Goal: Task Accomplishment & Management: Manage account settings

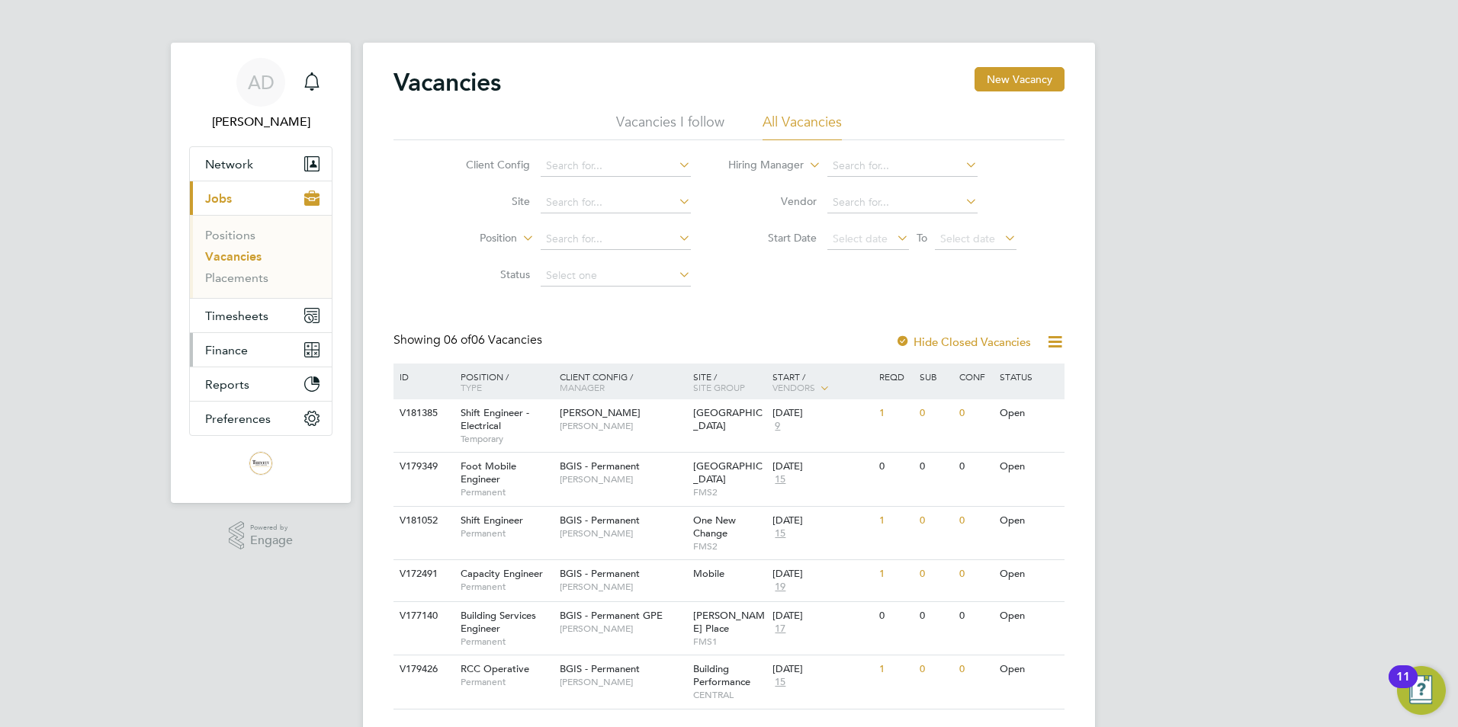
click at [230, 348] on span "Finance" at bounding box center [226, 350] width 43 height 14
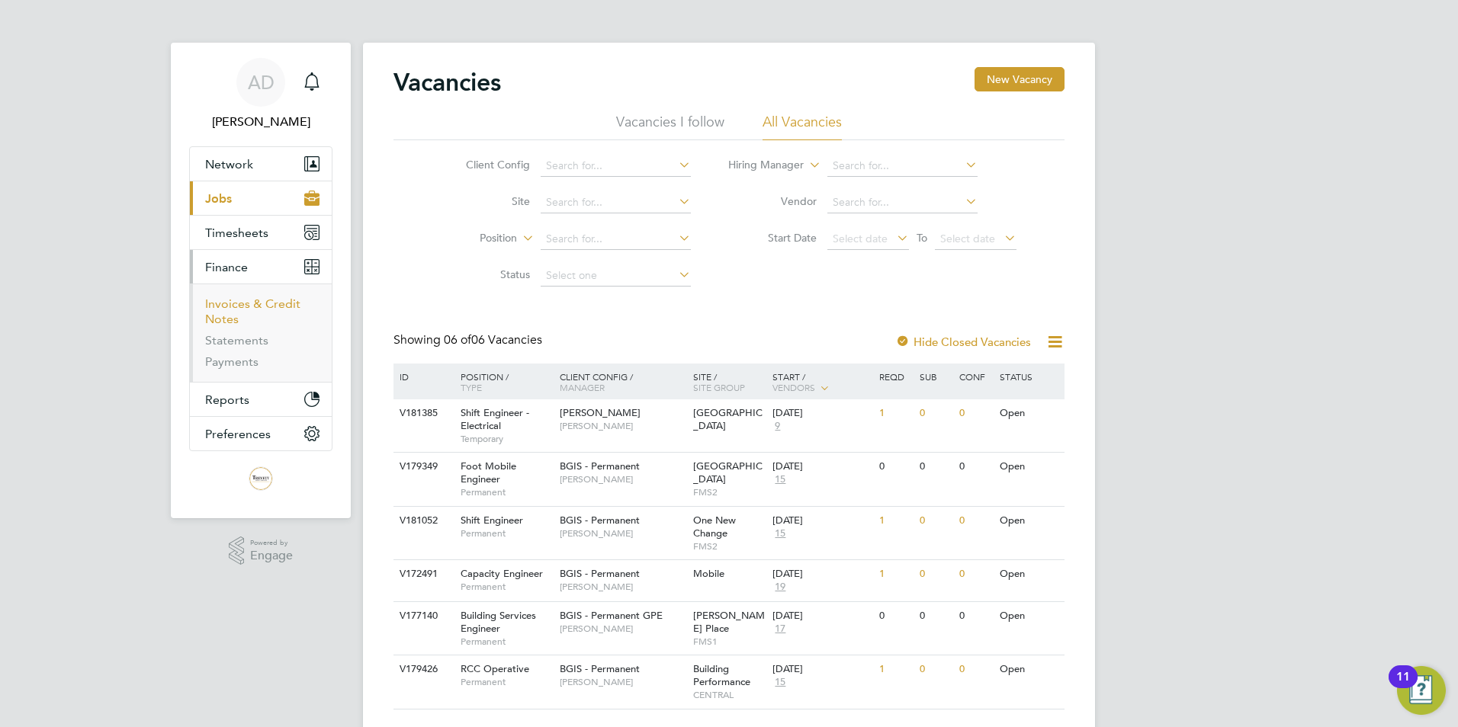
click at [237, 306] on link "Invoices & Credit Notes" at bounding box center [252, 312] width 95 height 30
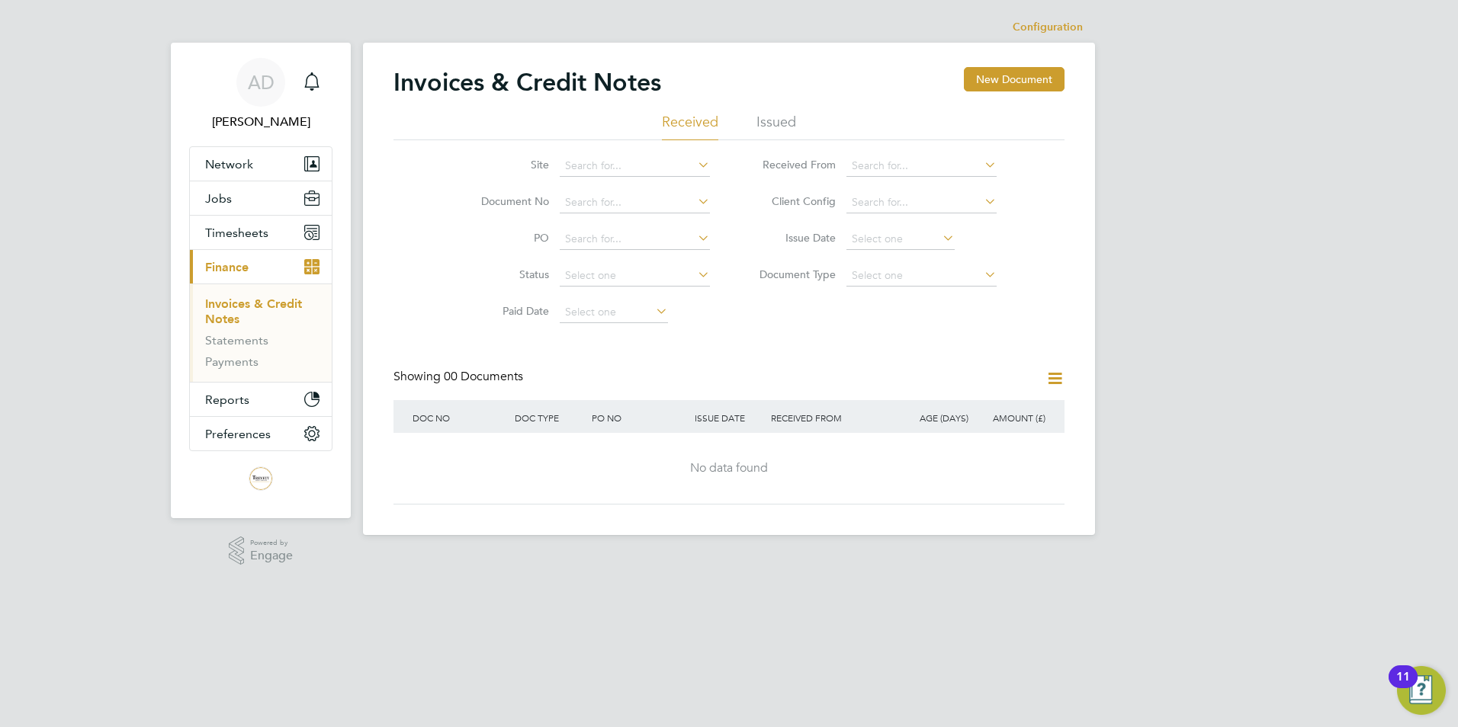
click at [775, 118] on li "Issued" at bounding box center [776, 126] width 40 height 27
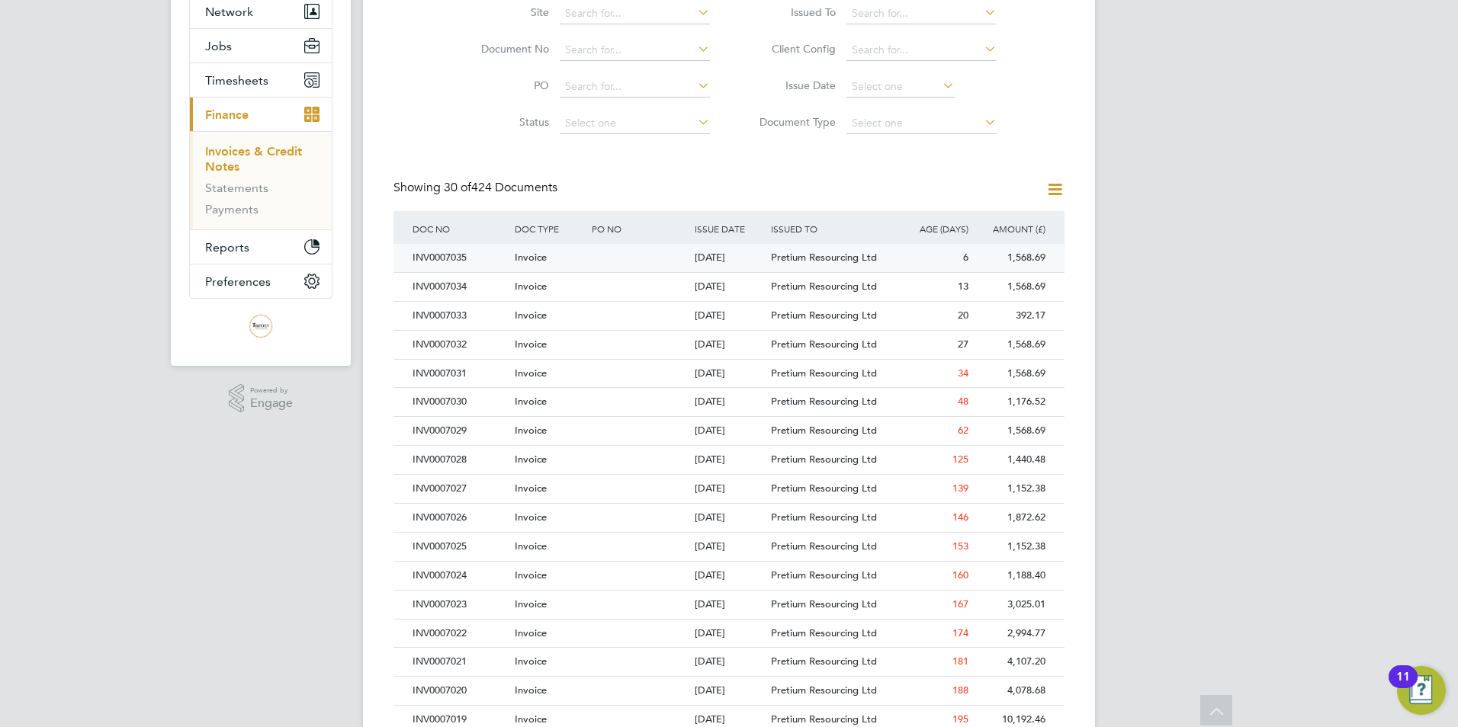
click at [818, 263] on span "Pretium Resourcing Ltd" at bounding box center [824, 257] width 106 height 13
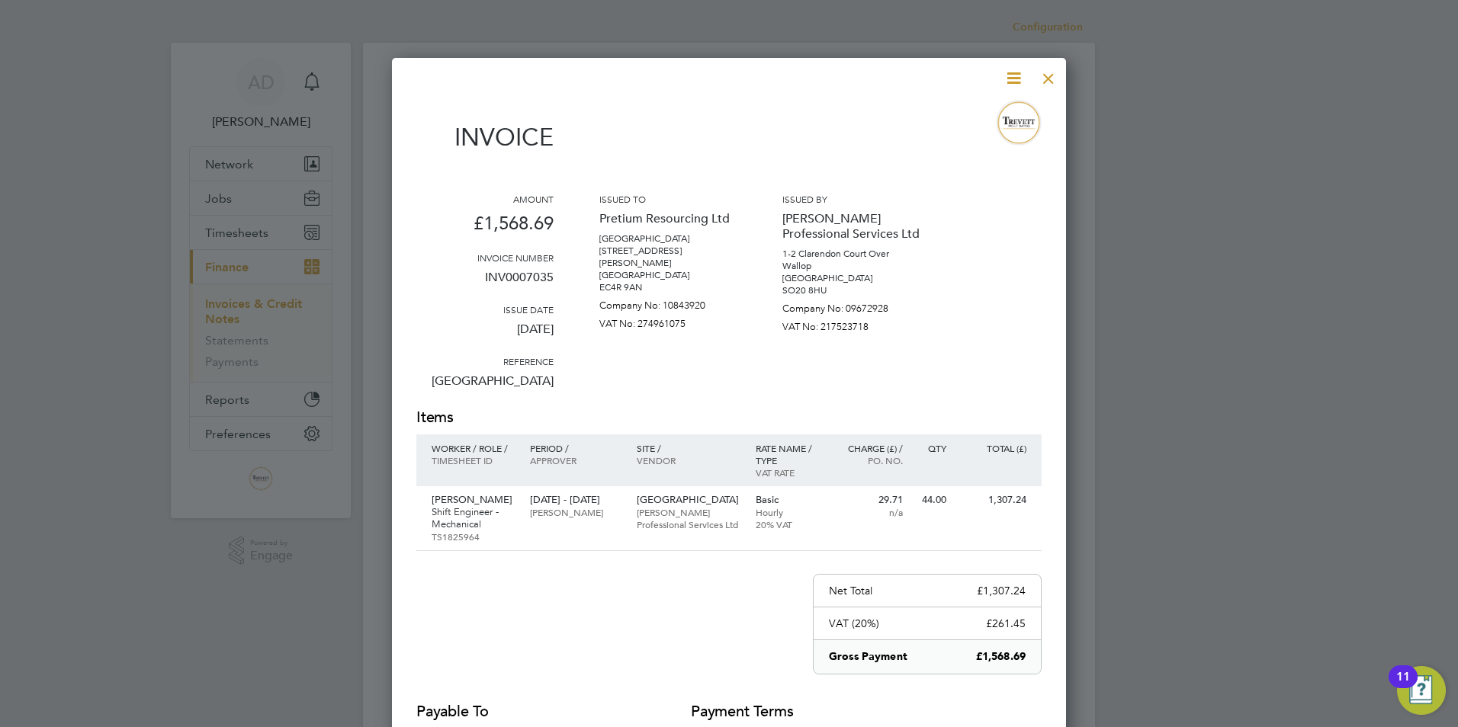
click at [1047, 76] on div at bounding box center [1047, 74] width 27 height 27
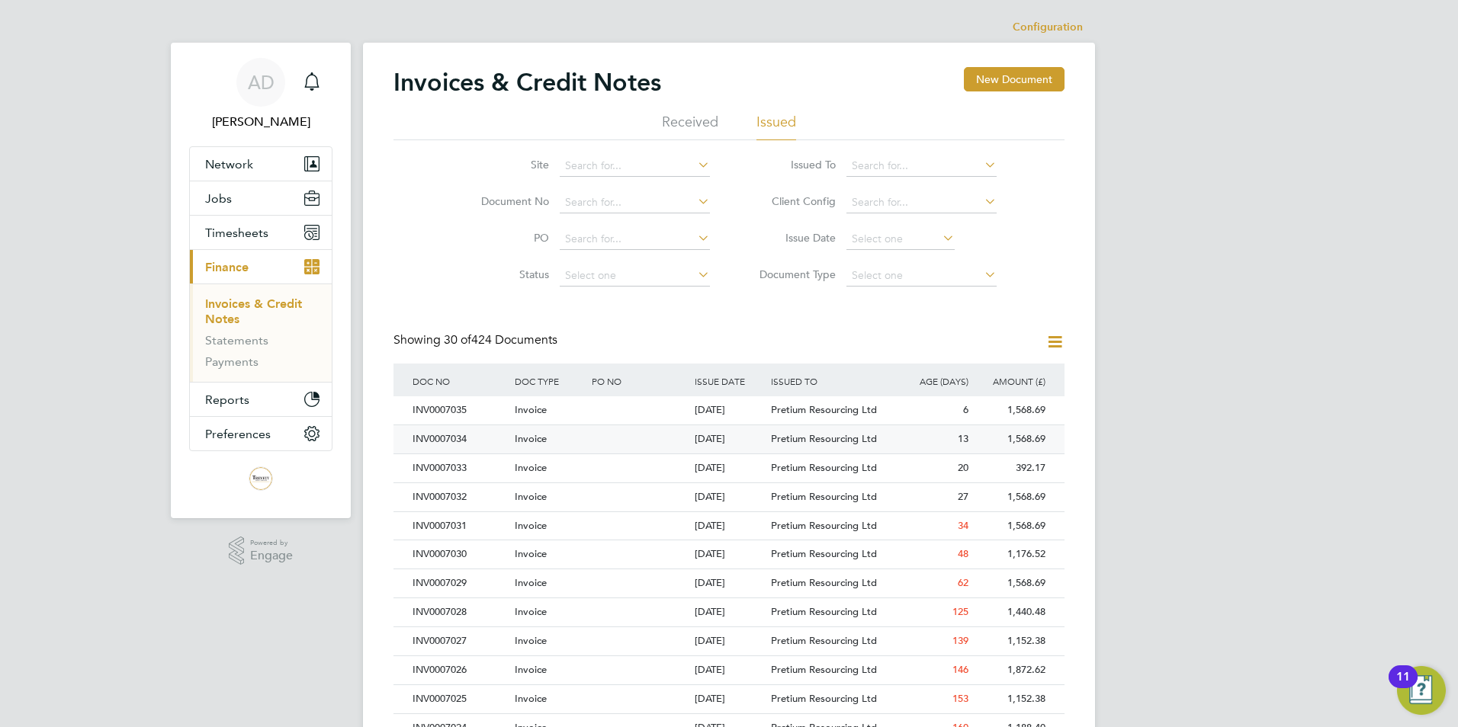
click at [908, 444] on div "13" at bounding box center [933, 439] width 77 height 28
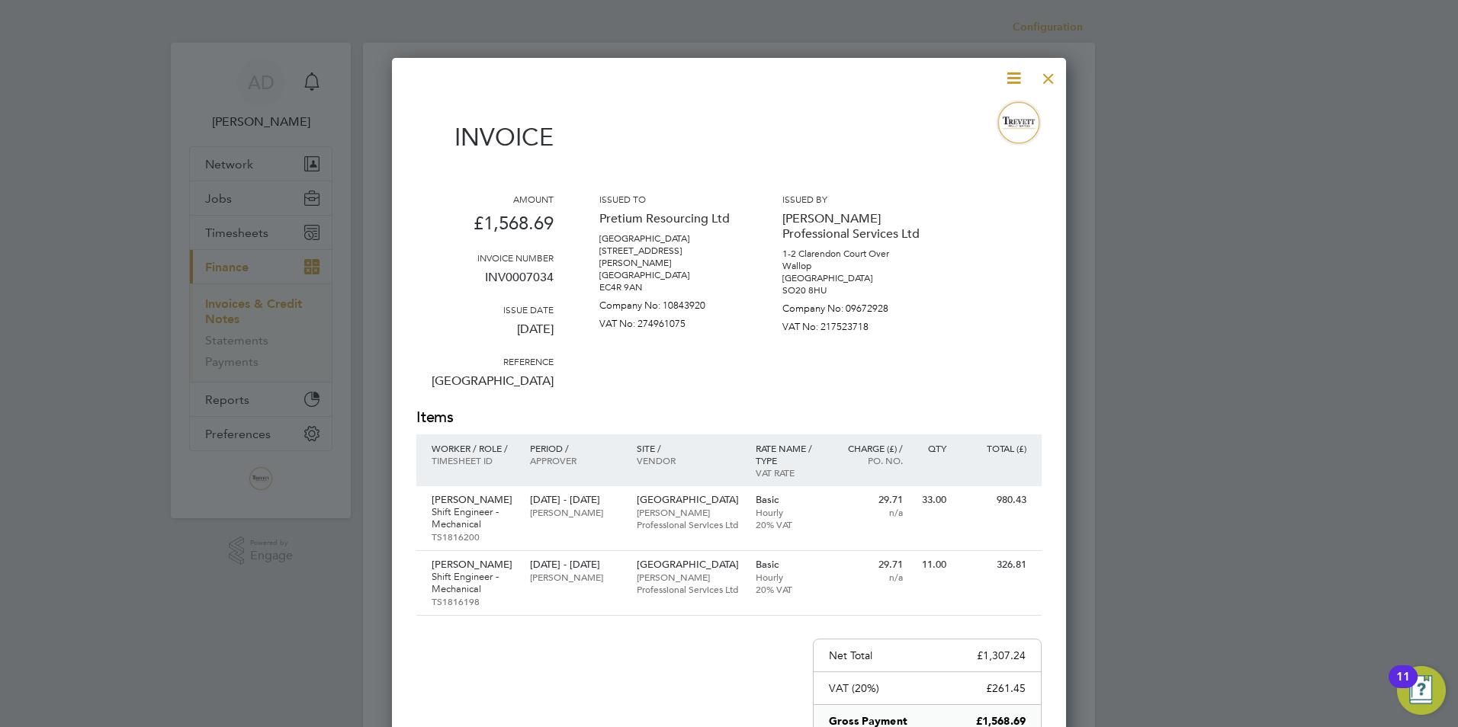
click at [1051, 75] on div at bounding box center [1047, 74] width 27 height 27
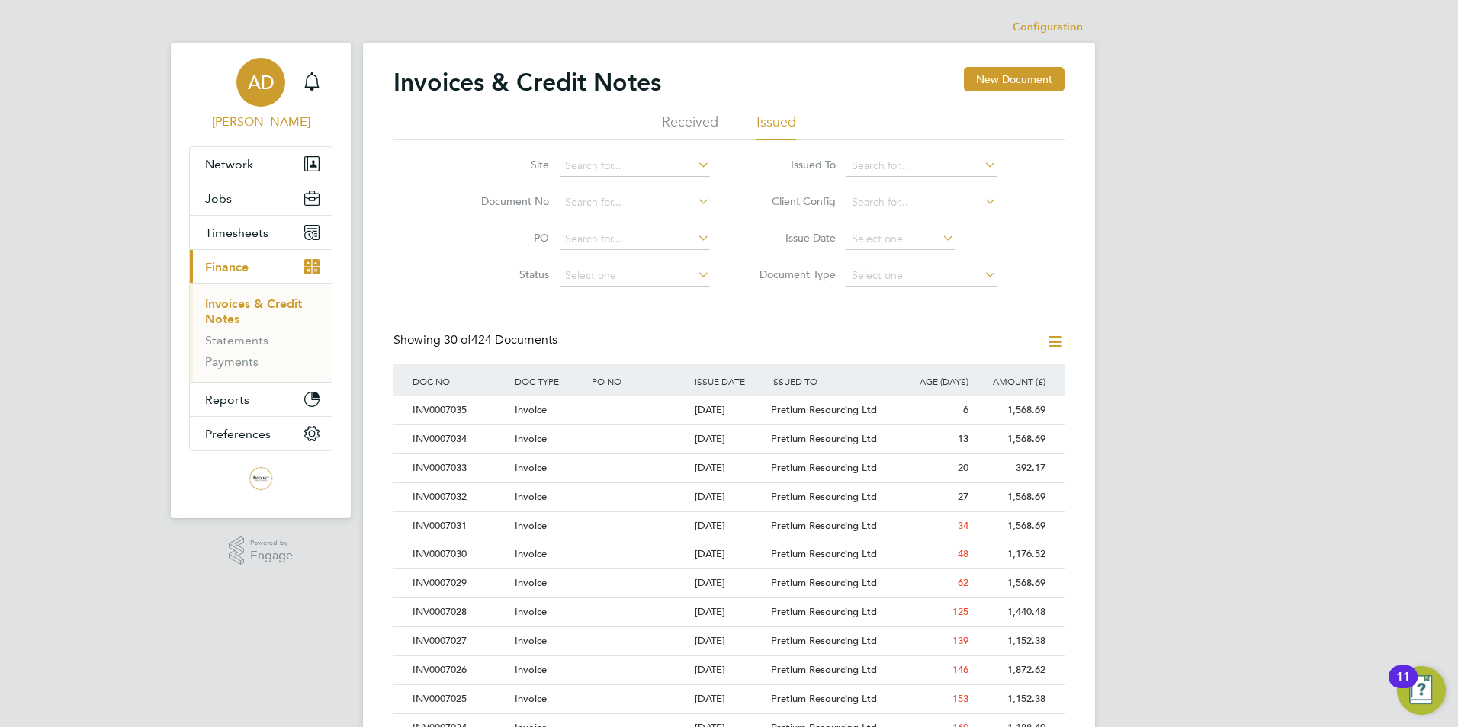
click at [242, 116] on span "Alison Dauwalder" at bounding box center [260, 122] width 143 height 18
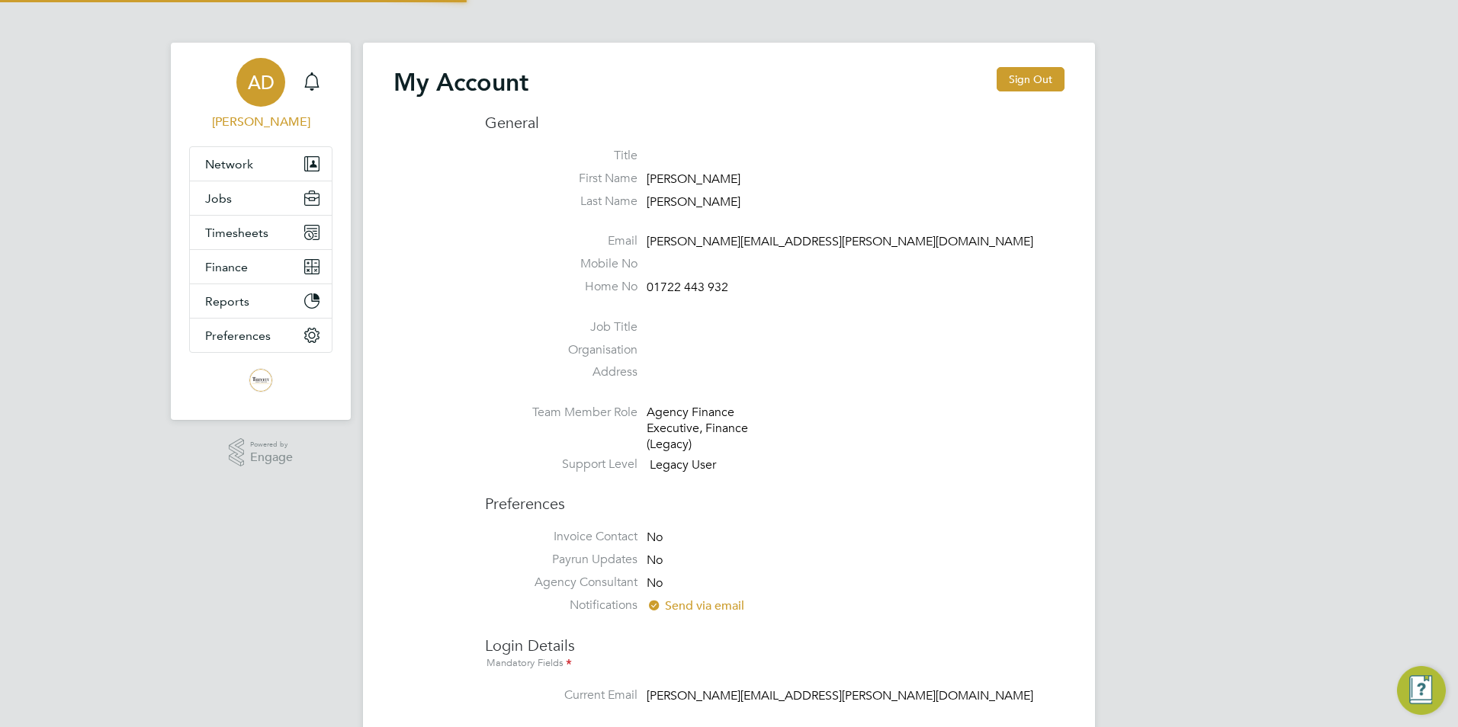
type input "[PERSON_NAME][EMAIL_ADDRESS][PERSON_NAME][DOMAIN_NAME]"
click at [1020, 80] on button "Sign Out" at bounding box center [1030, 79] width 68 height 24
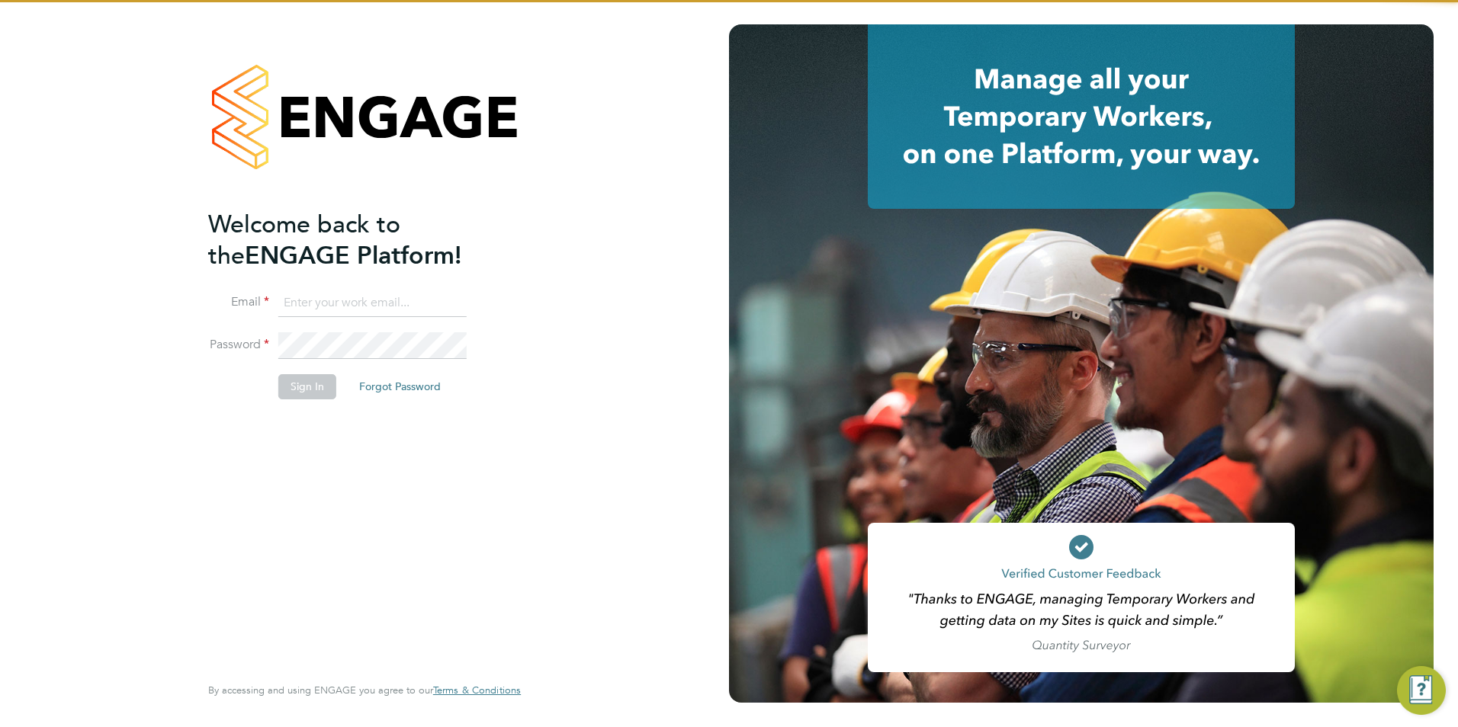
type input "[PERSON_NAME][EMAIL_ADDRESS][PERSON_NAME][DOMAIN_NAME]"
